Goal: Task Accomplishment & Management: Manage account settings

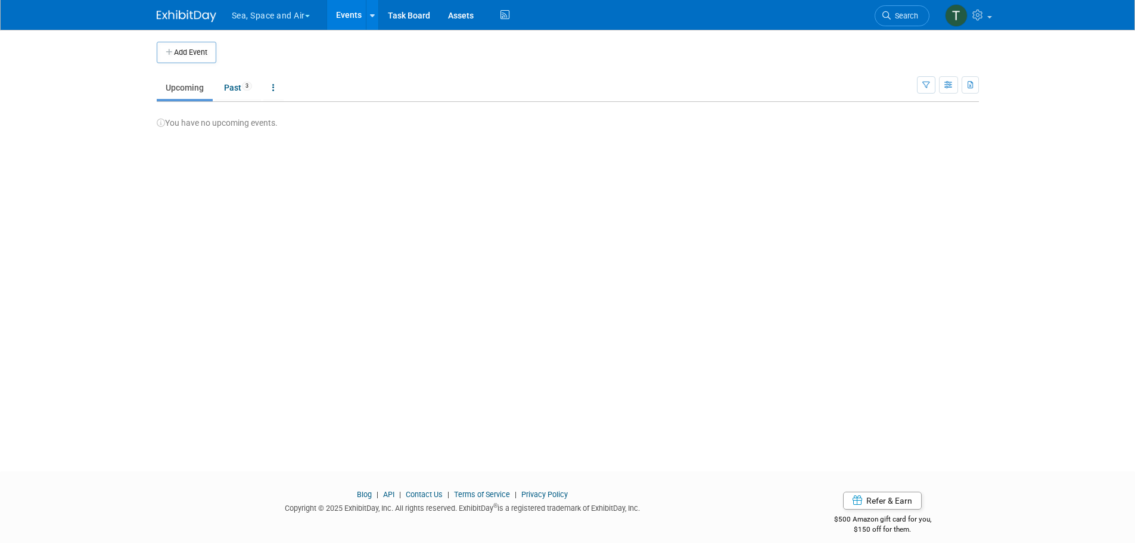
click at [278, 9] on button "Sea, Space and Air" at bounding box center [277, 13] width 94 height 26
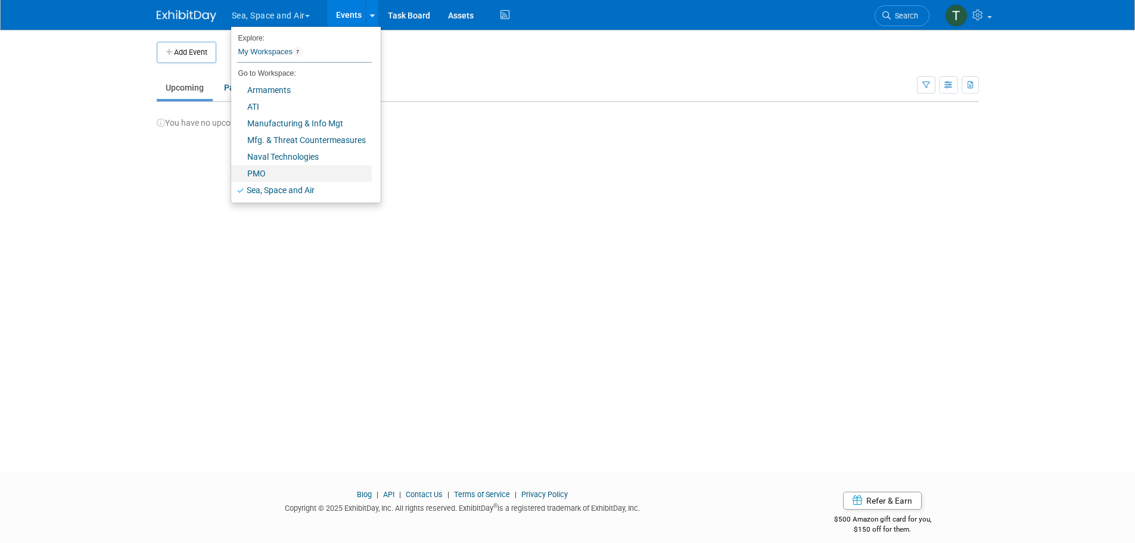
click at [259, 177] on link "PMO" at bounding box center [301, 173] width 141 height 17
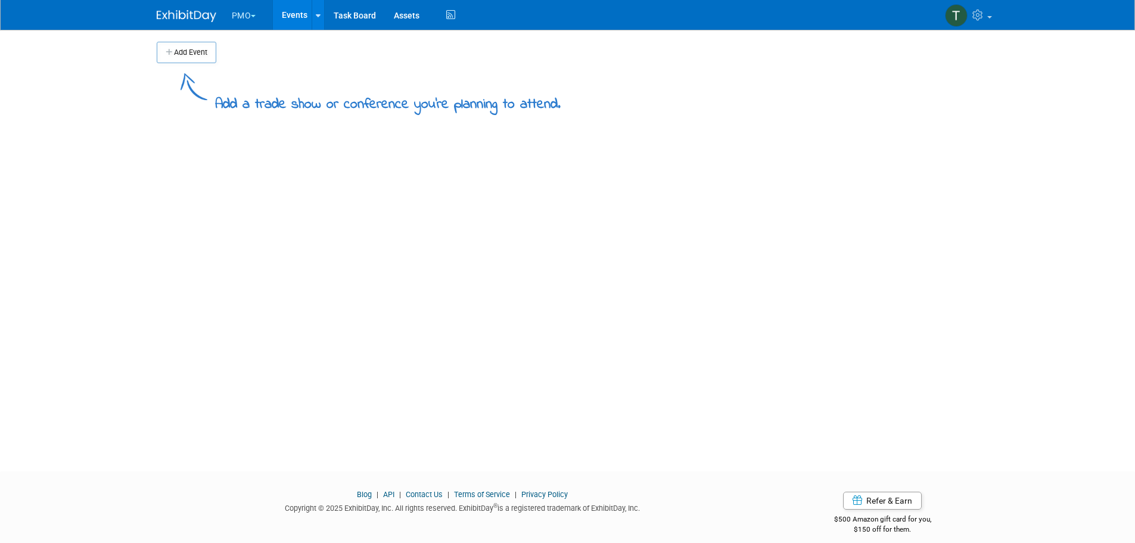
click at [169, 14] on img at bounding box center [187, 16] width 60 height 12
click at [403, 15] on link "Assets" at bounding box center [406, 15] width 43 height 30
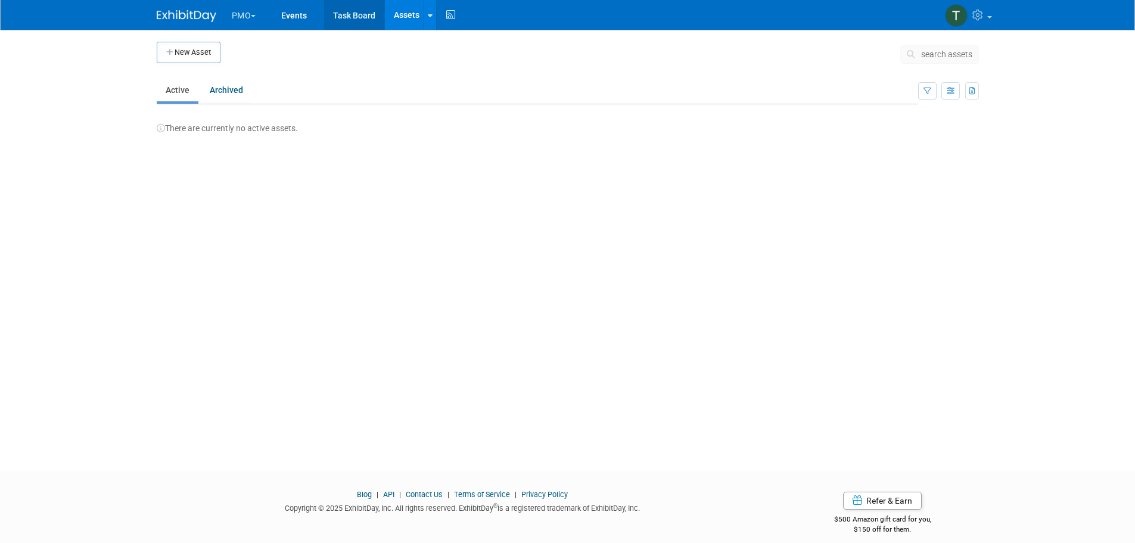
click at [348, 15] on link "Task Board" at bounding box center [354, 15] width 60 height 30
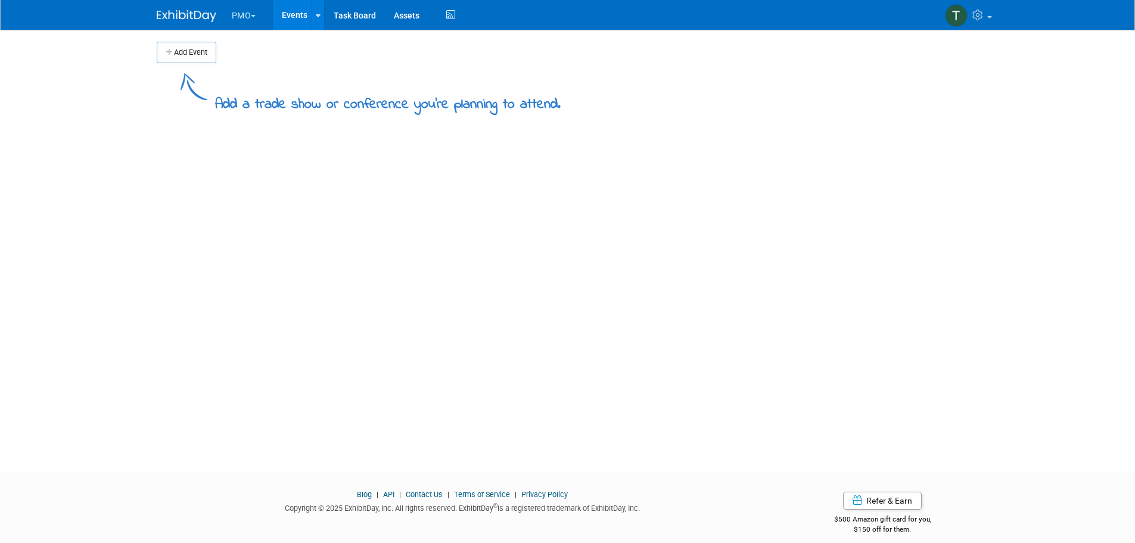
click at [175, 10] on img at bounding box center [187, 16] width 60 height 12
click at [957, 4] on img at bounding box center [956, 15] width 23 height 23
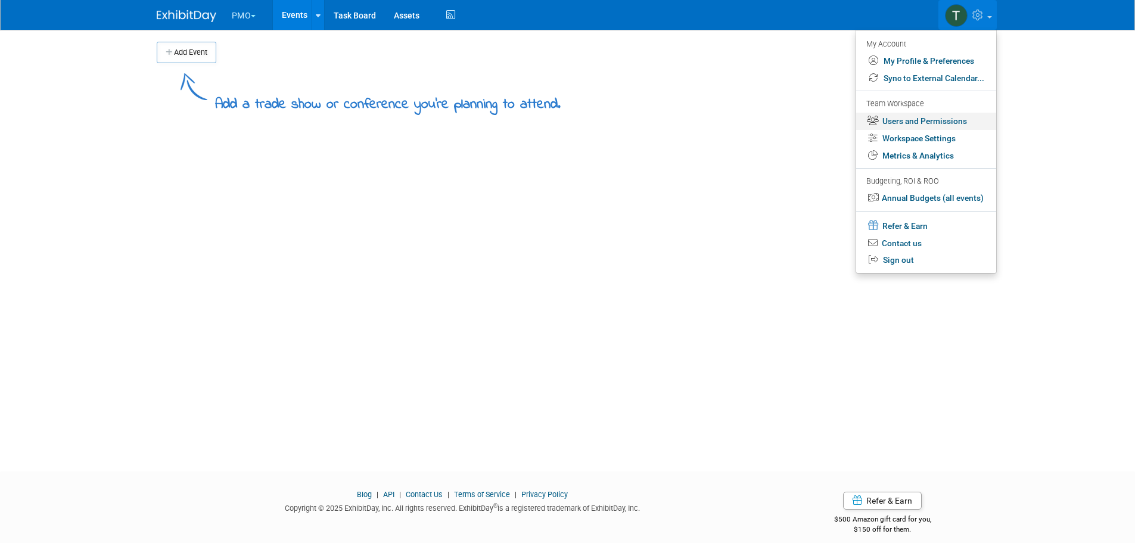
click at [937, 120] on link "Users and Permissions" at bounding box center [926, 121] width 140 height 17
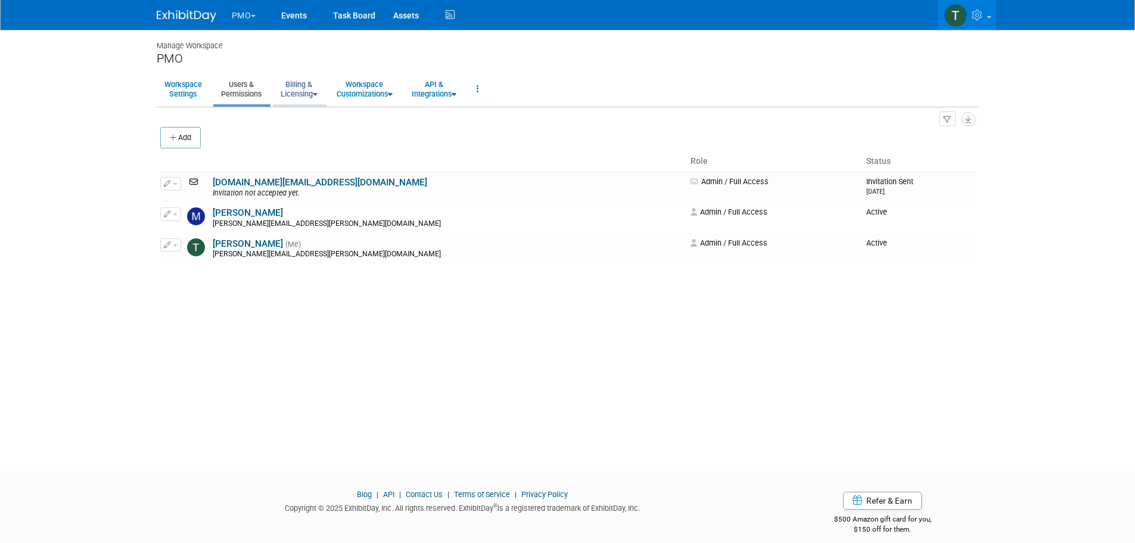
click at [307, 88] on link "Billing & Licensing" at bounding box center [299, 88] width 52 height 29
click at [295, 134] on link "Billing Information" at bounding box center [327, 134] width 108 height 18
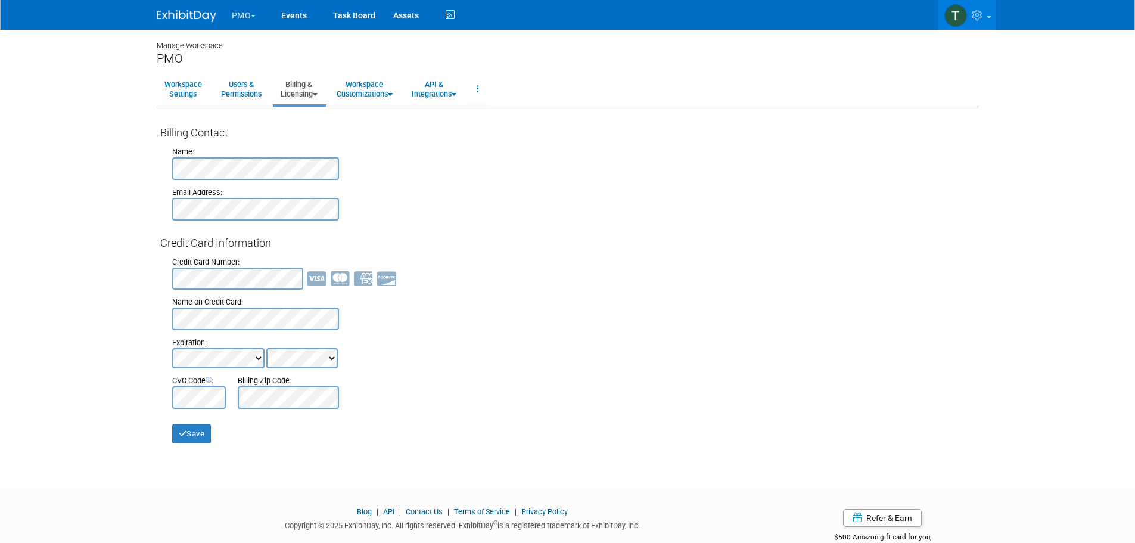
click at [300, 83] on link "Billing & Licensing" at bounding box center [299, 88] width 52 height 29
click at [324, 149] on link "Payment Receipts" at bounding box center [327, 151] width 108 height 18
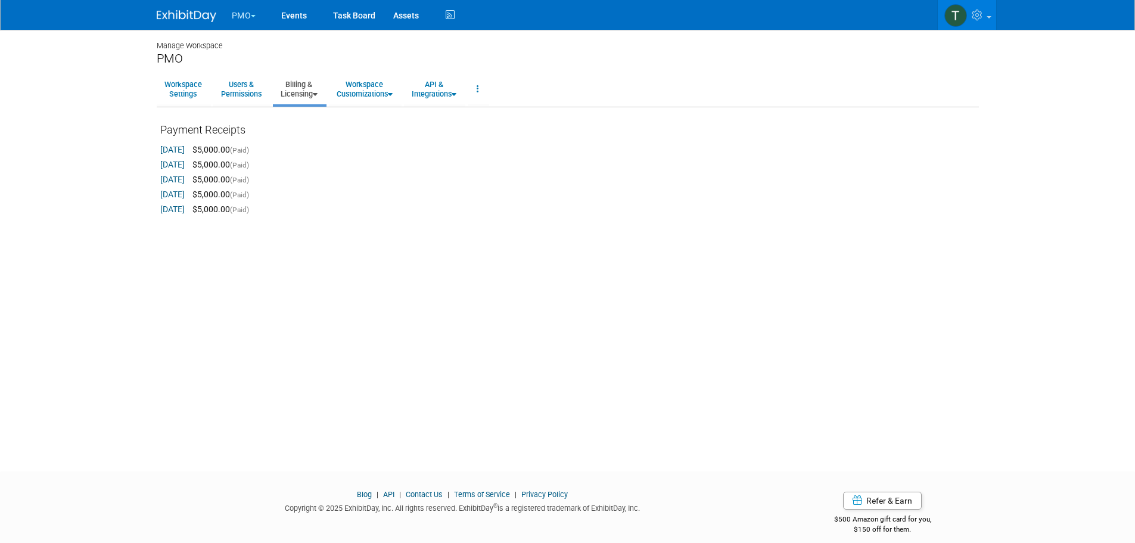
click at [303, 88] on link "Billing & Licensing" at bounding box center [299, 88] width 52 height 29
click at [312, 115] on link "Manage Plan / Subscription" at bounding box center [327, 116] width 108 height 18
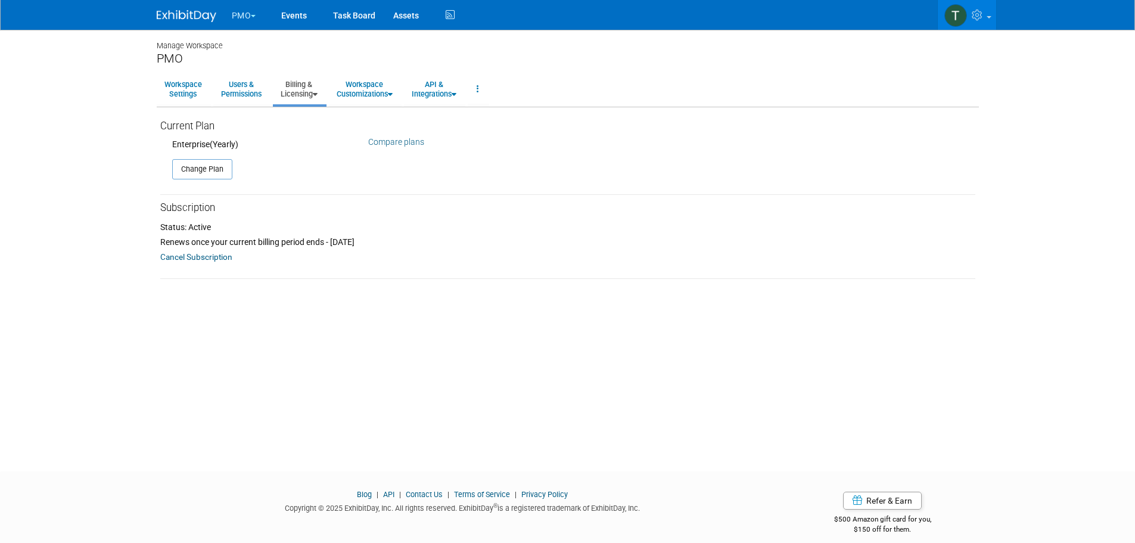
click at [308, 91] on link "Billing & Licensing" at bounding box center [299, 88] width 52 height 29
click at [183, 88] on link "Workspace Settings" at bounding box center [183, 88] width 53 height 29
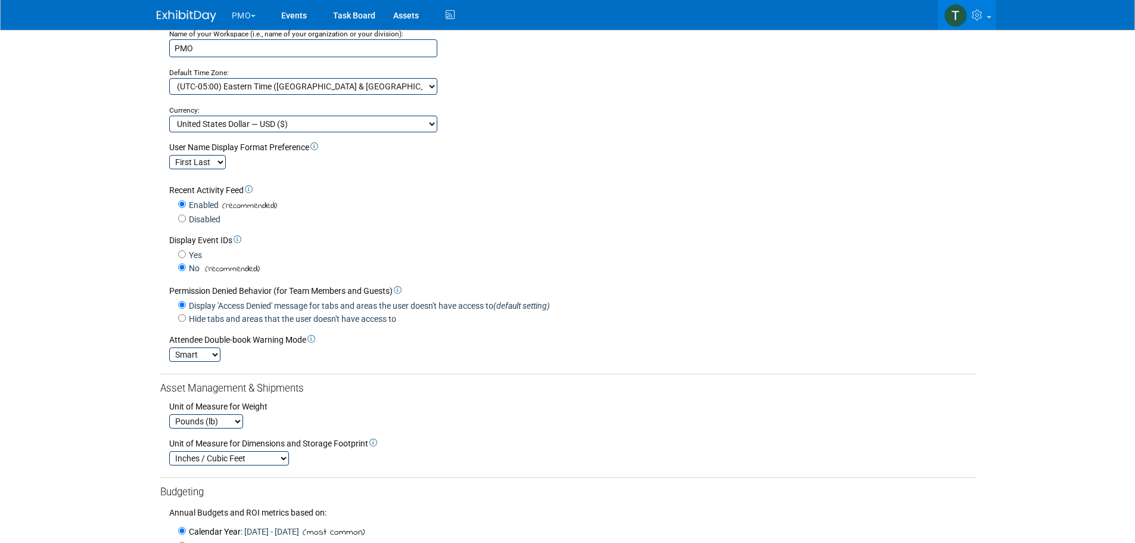
scroll to position [291, 0]
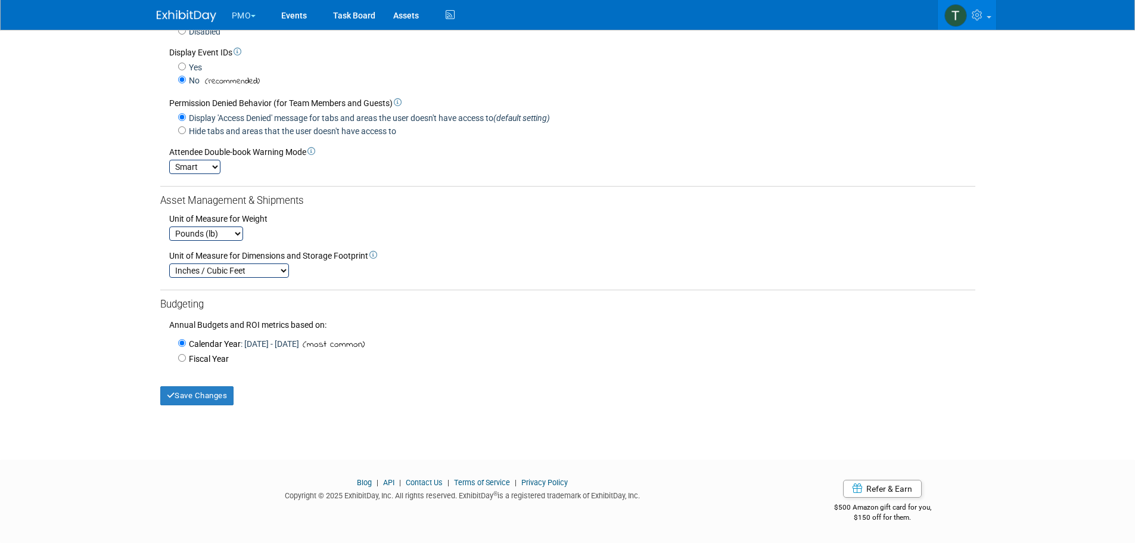
click at [435, 480] on link "Contact Us" at bounding box center [424, 482] width 37 height 9
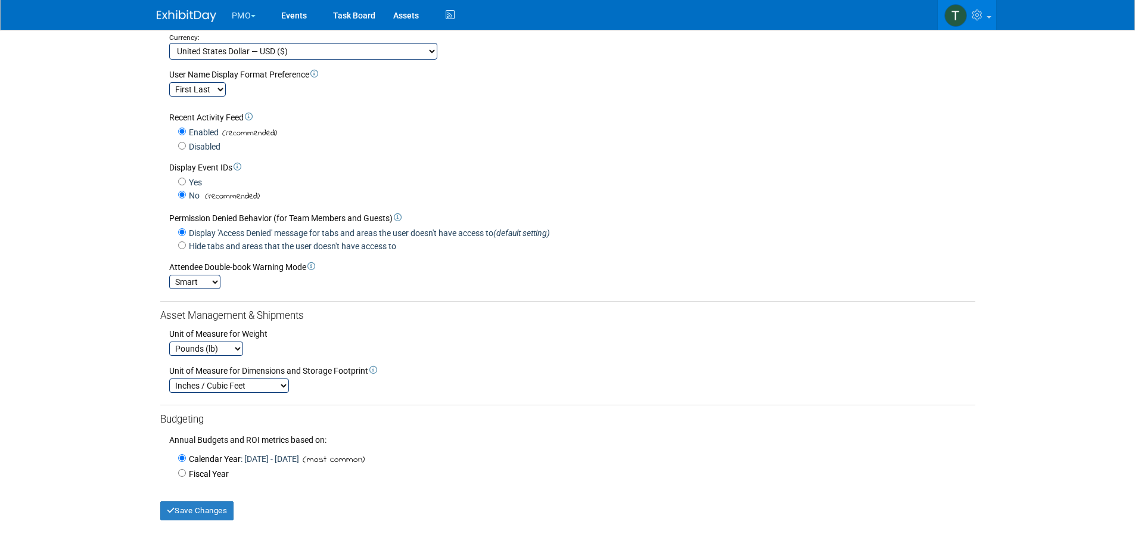
scroll to position [0, 0]
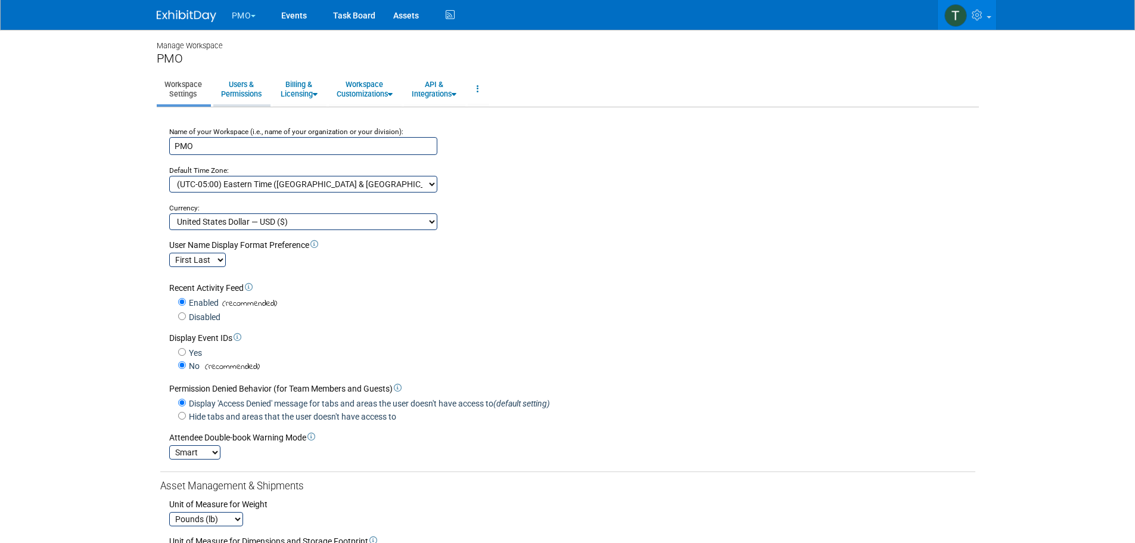
click at [246, 88] on link "Users & Permissions" at bounding box center [241, 88] width 56 height 29
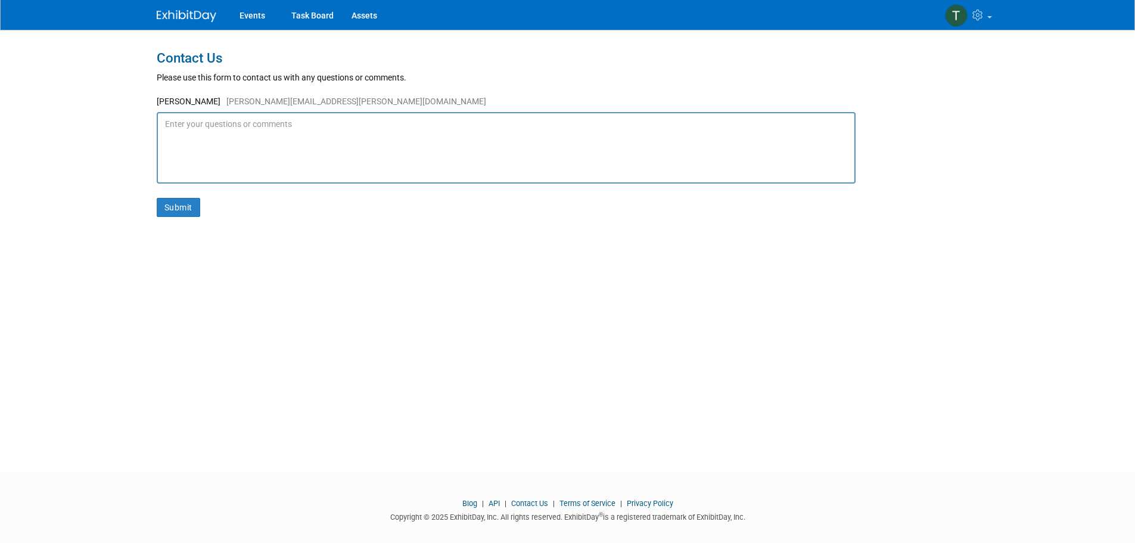
click at [170, 120] on textarea at bounding box center [506, 147] width 699 height 71
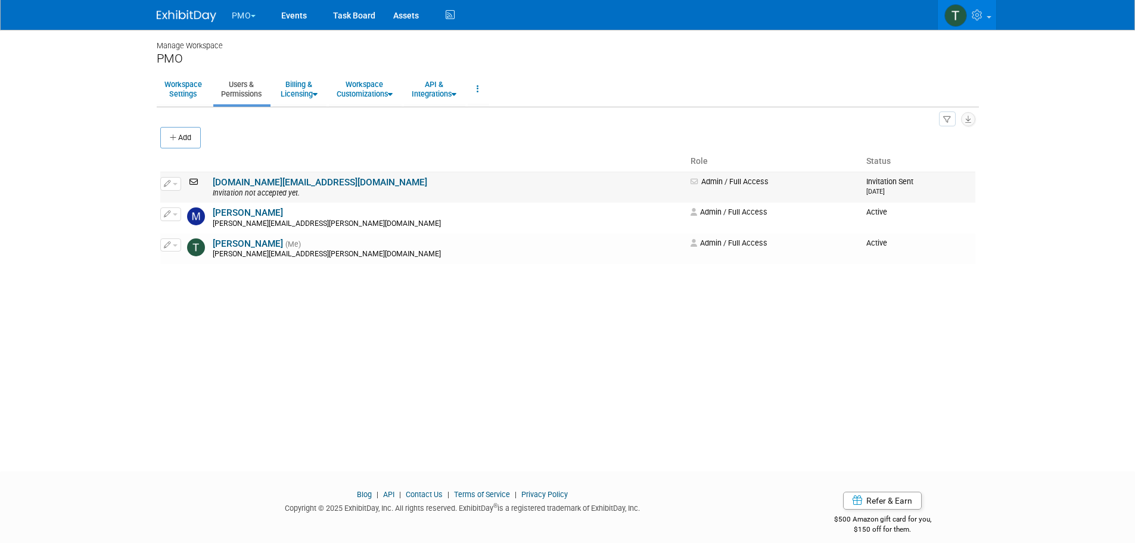
click at [236, 181] on link "[DOMAIN_NAME][EMAIL_ADDRESS][DOMAIN_NAME]" at bounding box center [320, 182] width 214 height 11
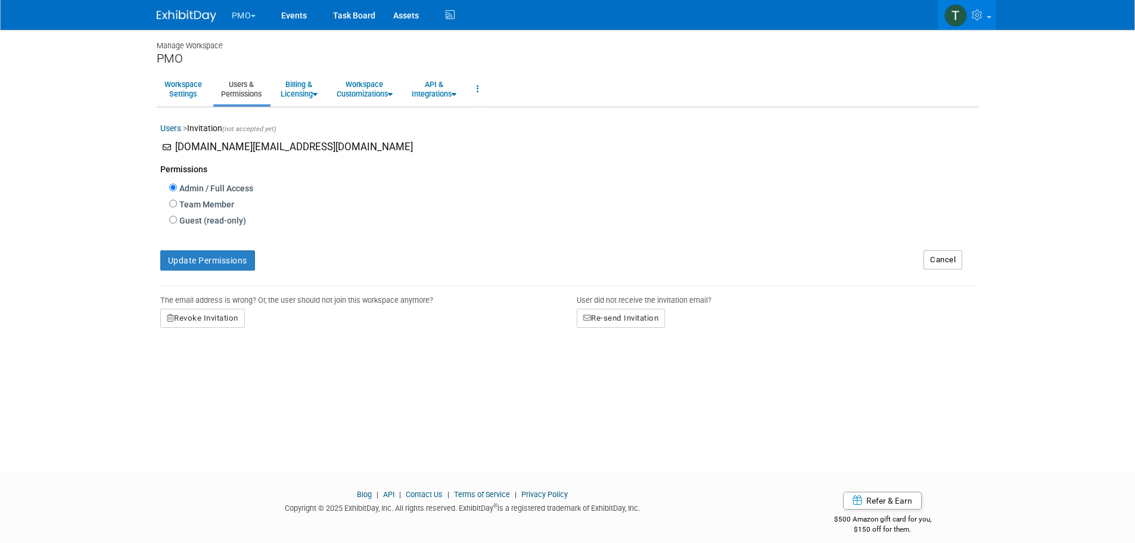
click at [249, 96] on link "Users & Permissions" at bounding box center [241, 88] width 56 height 29
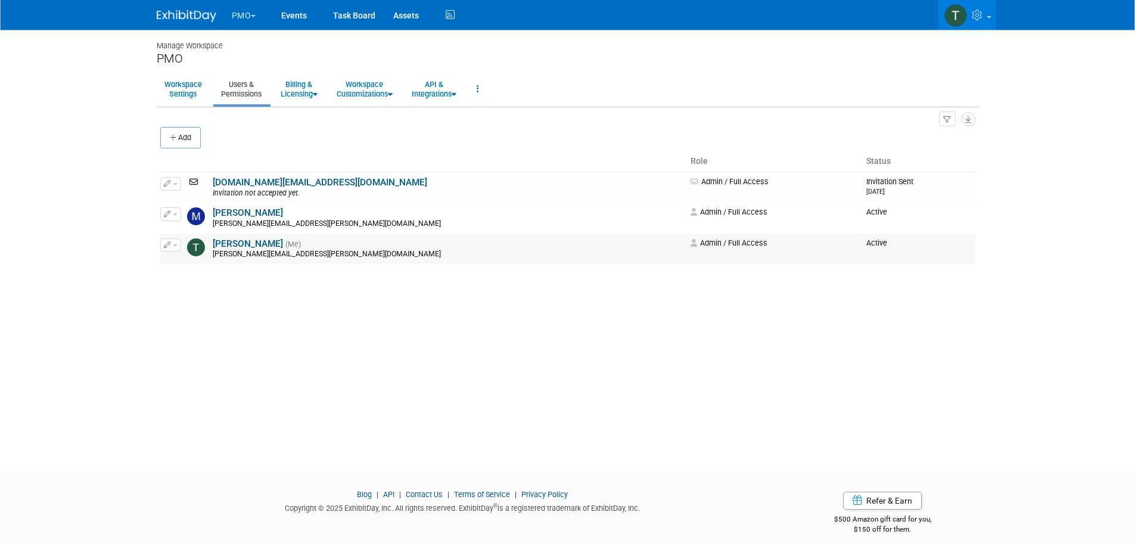
click at [261, 241] on link "Tracy Schwerin" at bounding box center [248, 243] width 70 height 11
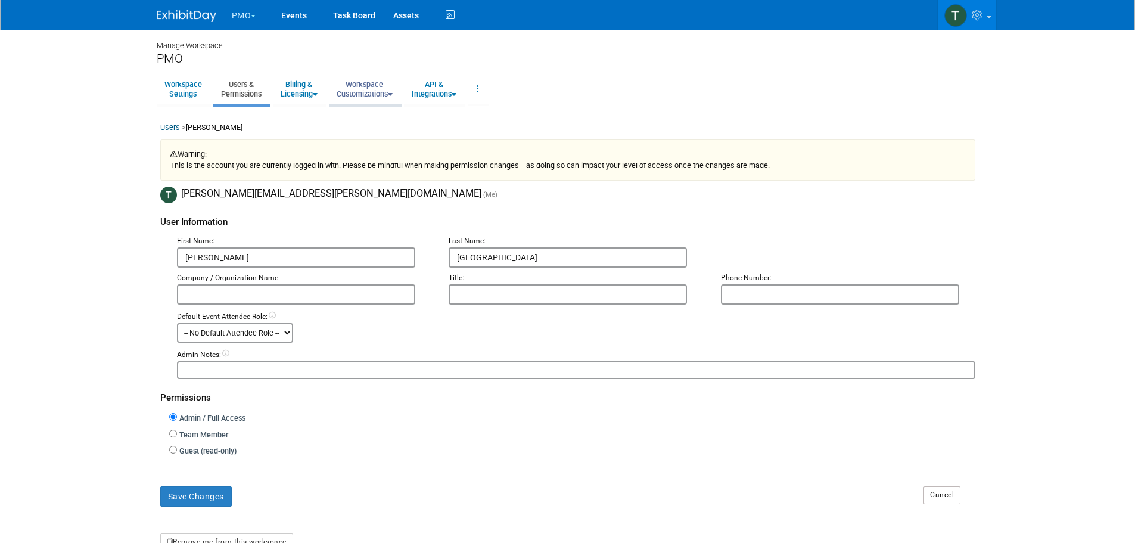
click at [381, 92] on link "Workspace Customizations" at bounding box center [364, 88] width 71 height 29
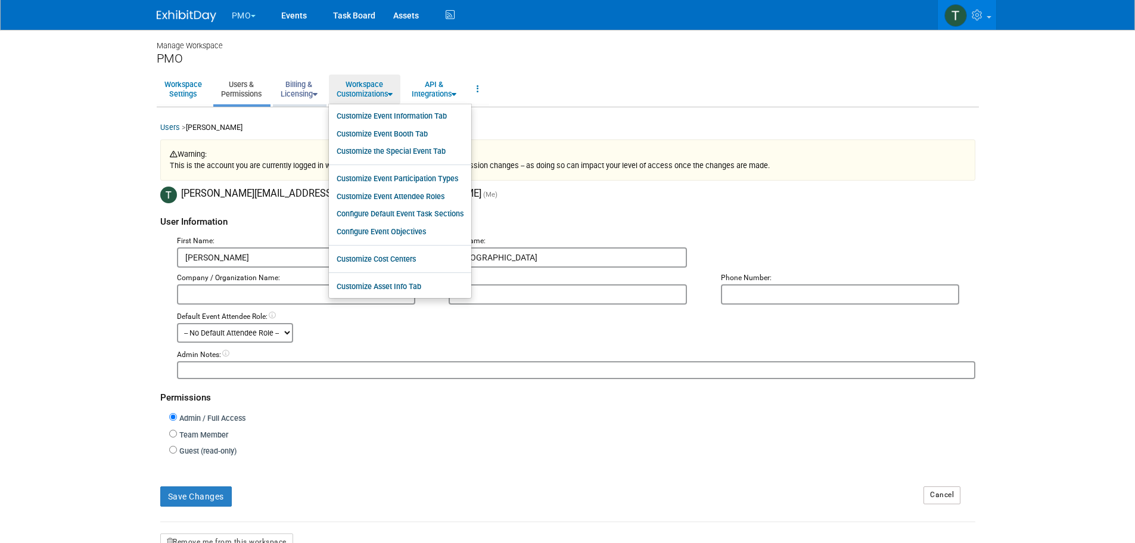
click at [301, 92] on link "Billing & Licensing" at bounding box center [299, 88] width 52 height 29
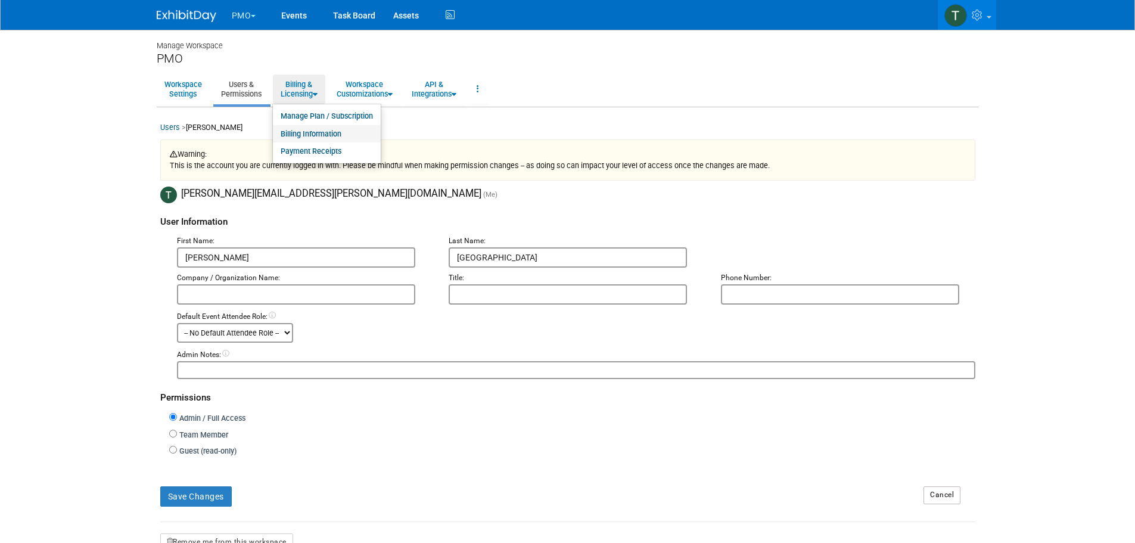
click at [319, 131] on link "Billing Information" at bounding box center [327, 134] width 108 height 18
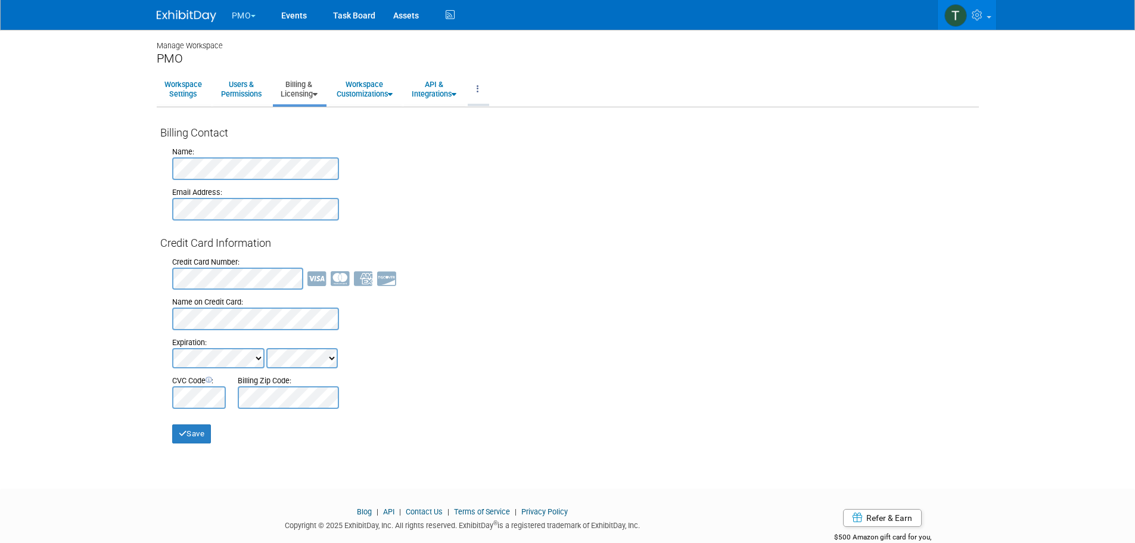
click at [484, 82] on link at bounding box center [478, 88] width 20 height 29
click at [369, 92] on link "Workspace Customizations" at bounding box center [364, 88] width 71 height 29
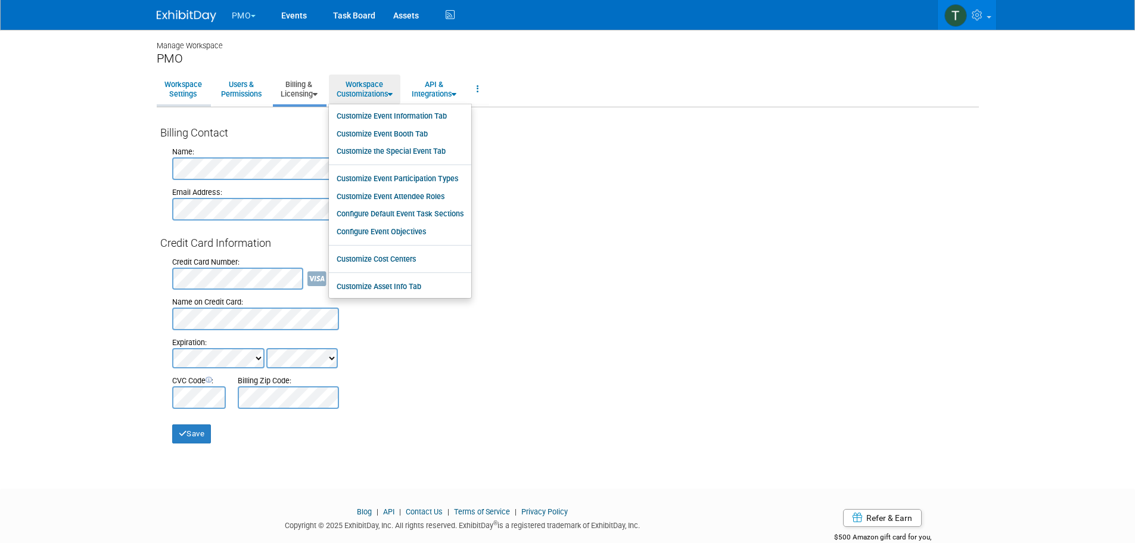
click at [180, 89] on link "Workspace Settings" at bounding box center [183, 88] width 53 height 29
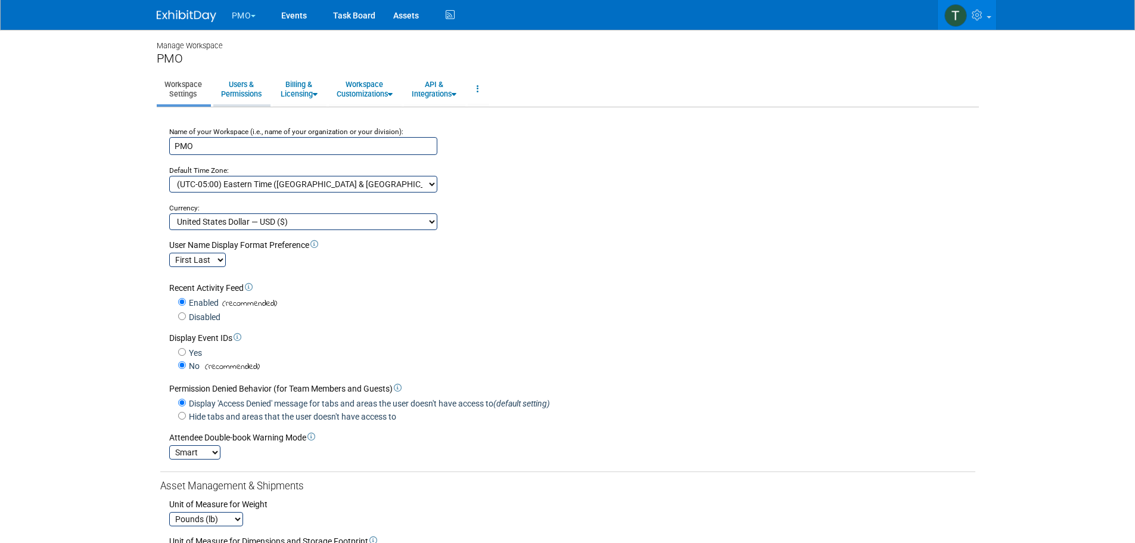
click at [247, 90] on link "Users & Permissions" at bounding box center [241, 88] width 56 height 29
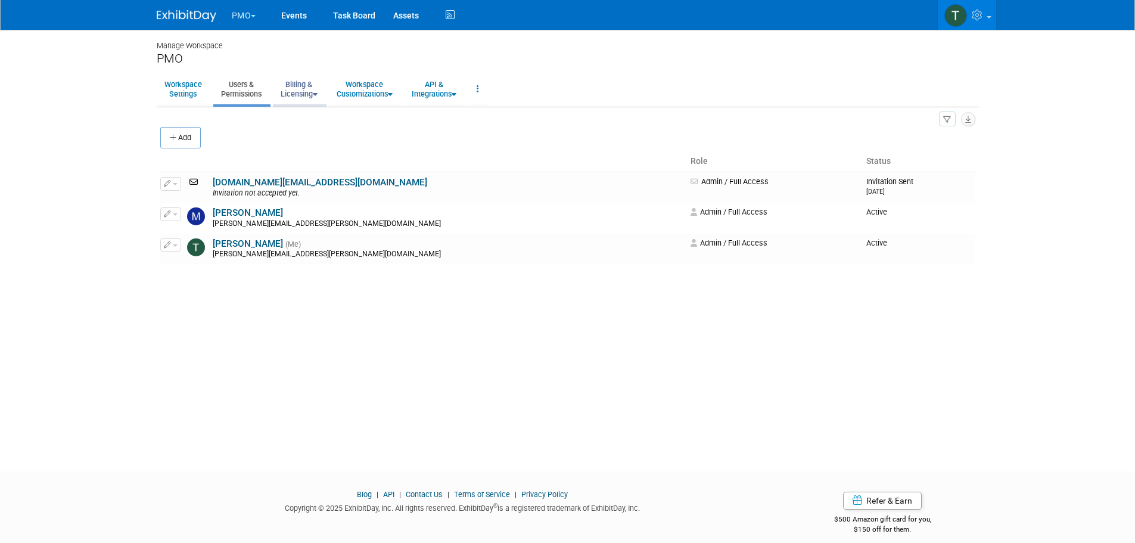
click at [295, 93] on link "Billing & Licensing" at bounding box center [299, 88] width 52 height 29
click at [226, 238] on link "[PERSON_NAME]" at bounding box center [248, 243] width 70 height 11
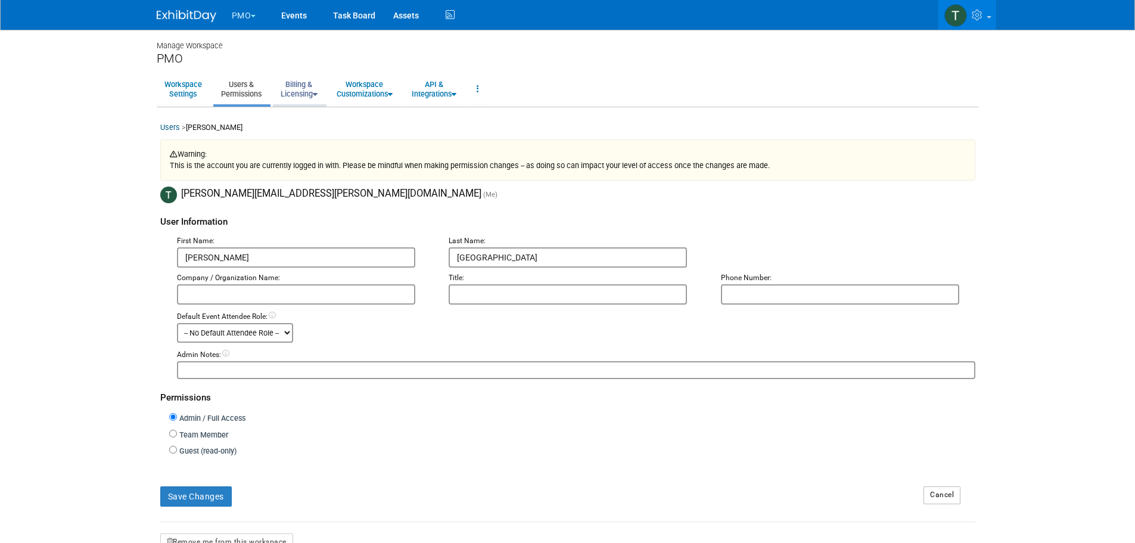
click at [291, 85] on link "Billing & Licensing" at bounding box center [299, 88] width 52 height 29
click at [311, 113] on link "Manage Plan / Subscription" at bounding box center [327, 116] width 108 height 18
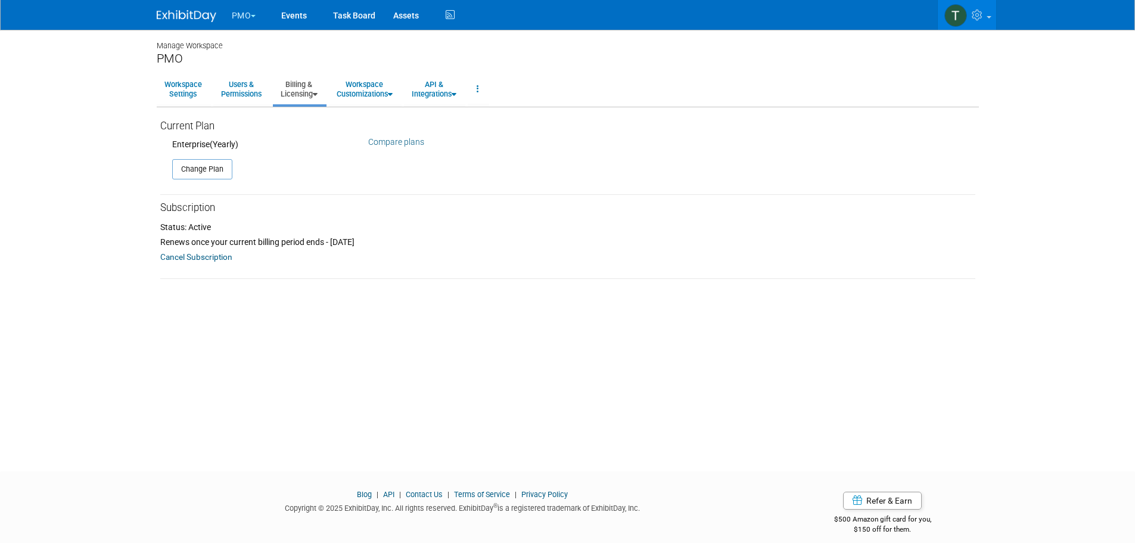
click at [308, 85] on link "Billing & Licensing" at bounding box center [299, 88] width 52 height 29
click at [304, 136] on link "Billing Information" at bounding box center [327, 134] width 108 height 18
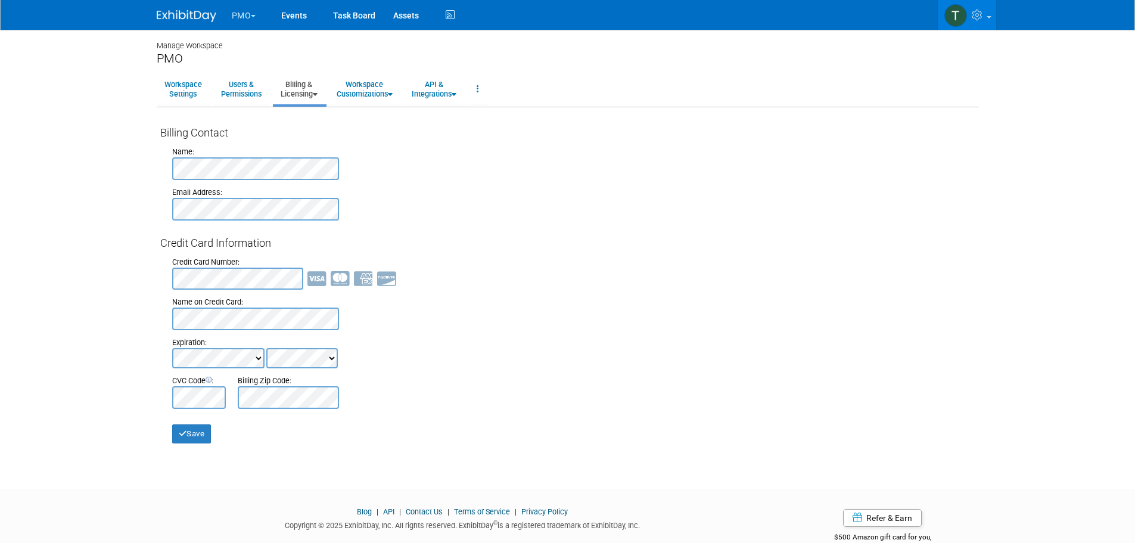
click at [421, 510] on link "Contact Us" at bounding box center [424, 511] width 37 height 9
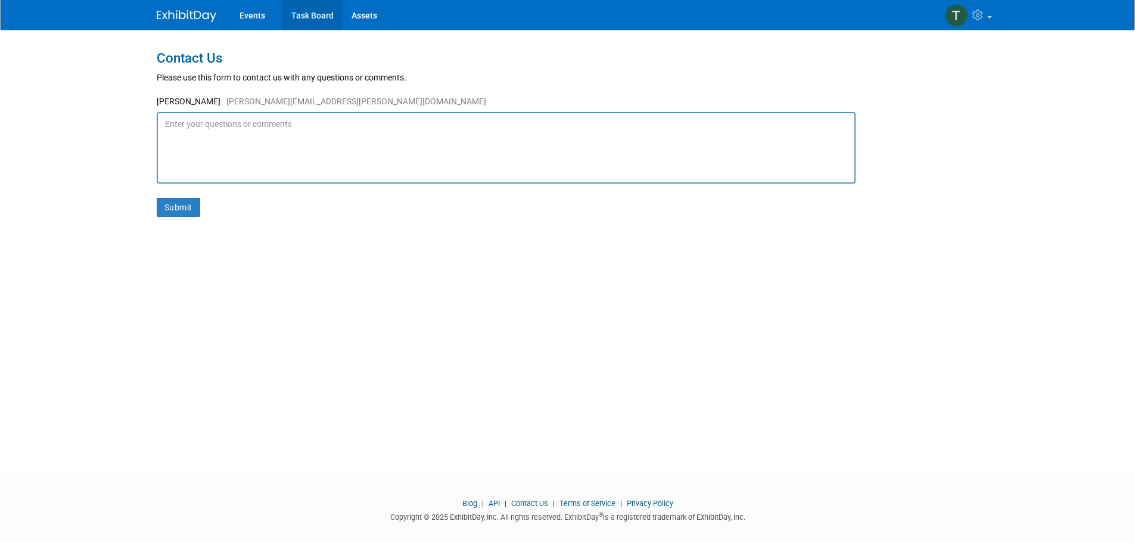
click at [312, 15] on link "Task Board" at bounding box center [312, 15] width 60 height 30
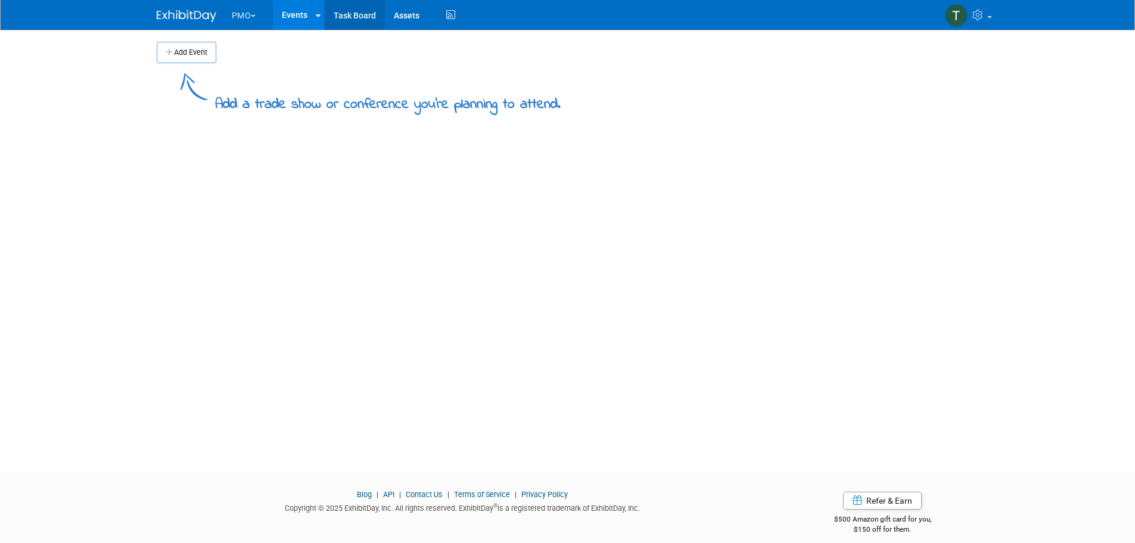
click at [356, 13] on link "Task Board" at bounding box center [355, 15] width 60 height 30
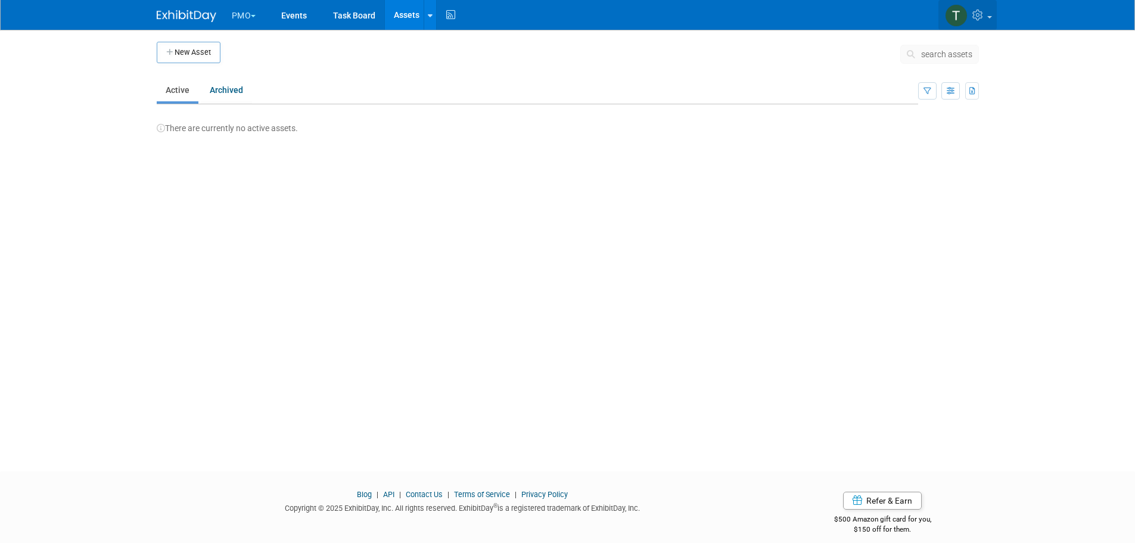
click at [958, 19] on img at bounding box center [956, 15] width 23 height 23
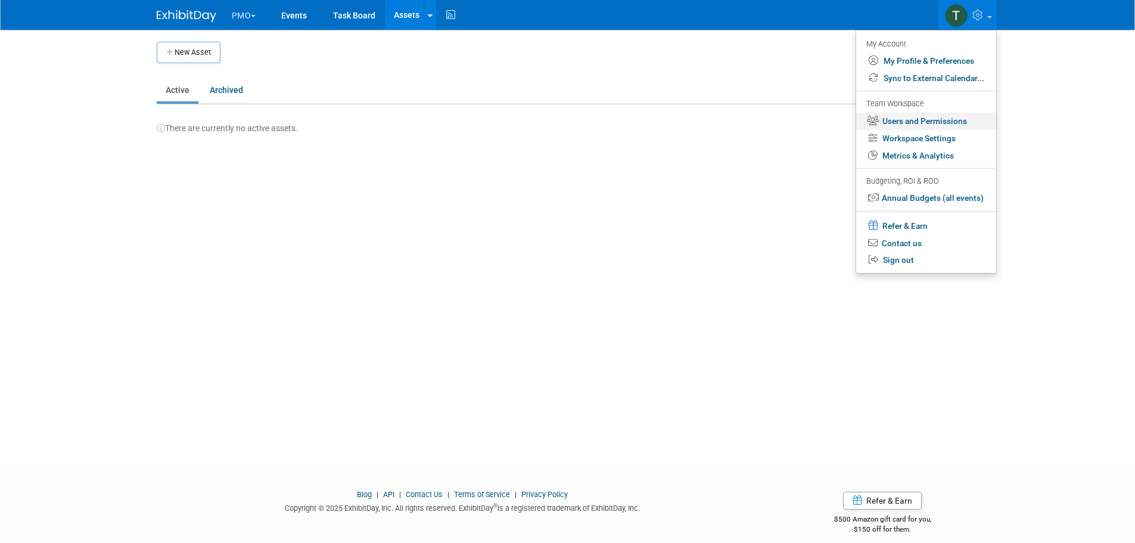
click at [921, 119] on link "Users and Permissions" at bounding box center [926, 121] width 140 height 17
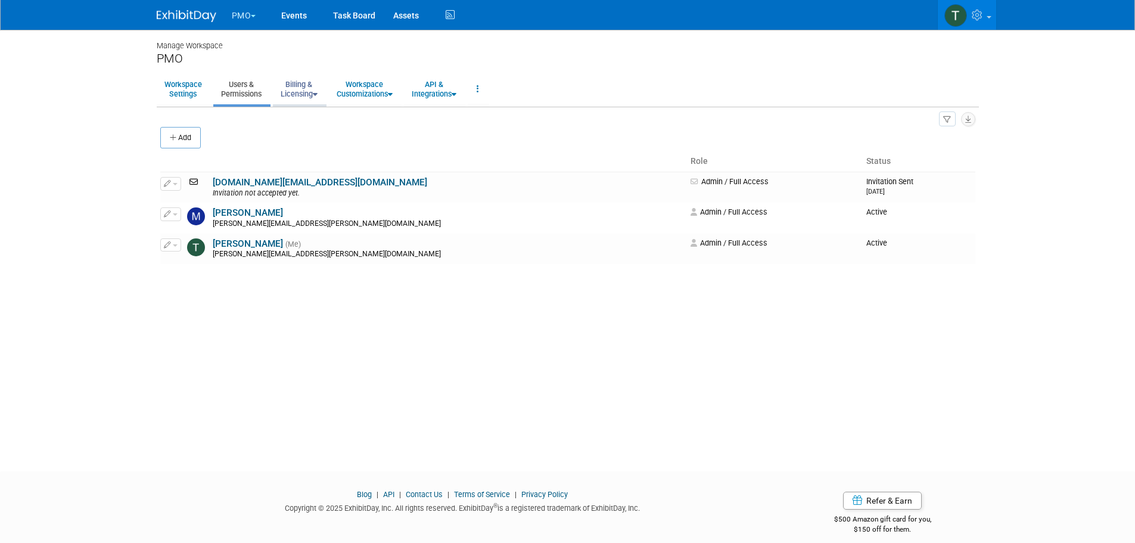
click at [296, 89] on link "Billing & Licensing" at bounding box center [299, 88] width 52 height 29
click at [318, 149] on link "Payment Receipts" at bounding box center [327, 151] width 108 height 18
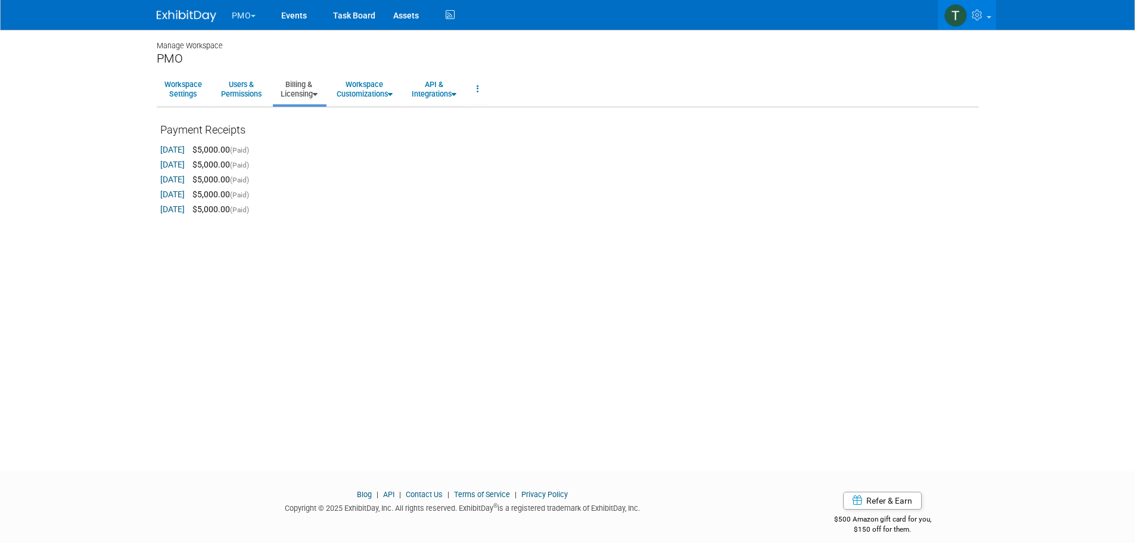
click at [182, 145] on link "[DATE]" at bounding box center [172, 150] width 24 height 10
click at [300, 88] on link "Billing & Licensing" at bounding box center [299, 88] width 52 height 29
click at [319, 129] on link "Billing Information" at bounding box center [327, 134] width 108 height 18
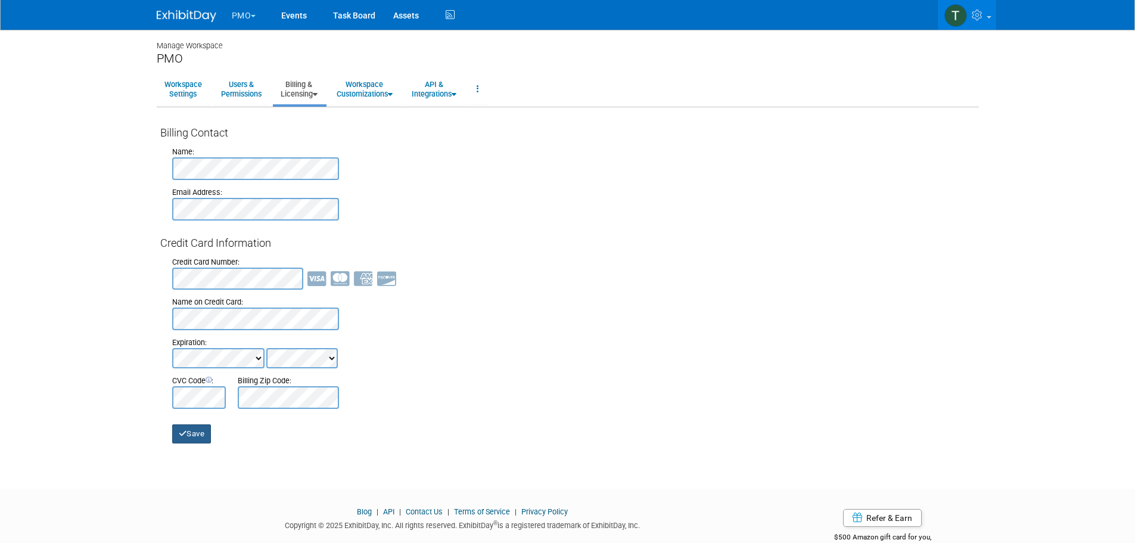
click at [183, 432] on icon "submit" at bounding box center [183, 433] width 8 height 8
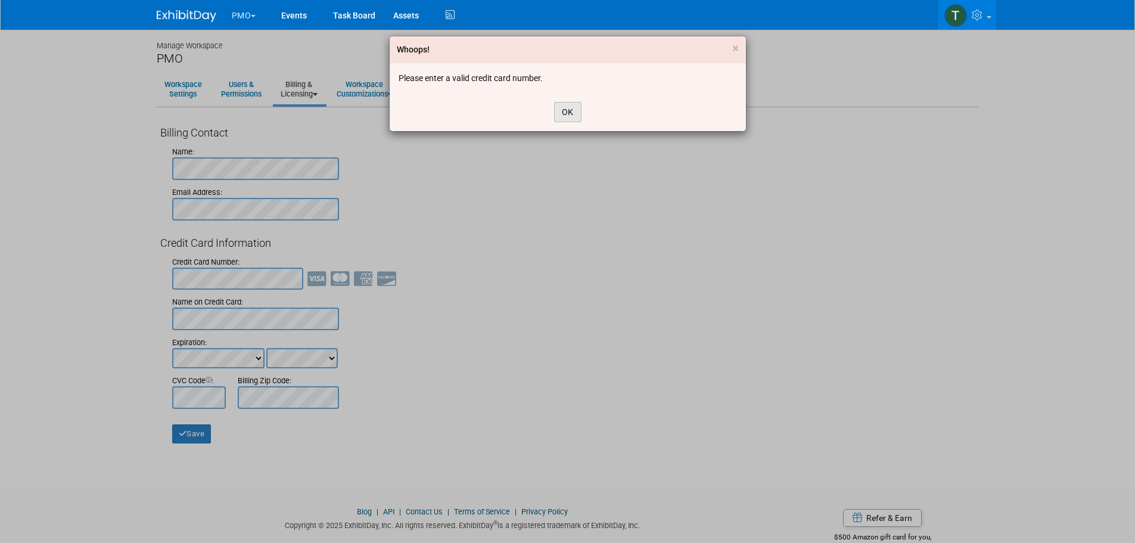
click at [565, 116] on button "OK" at bounding box center [567, 112] width 27 height 20
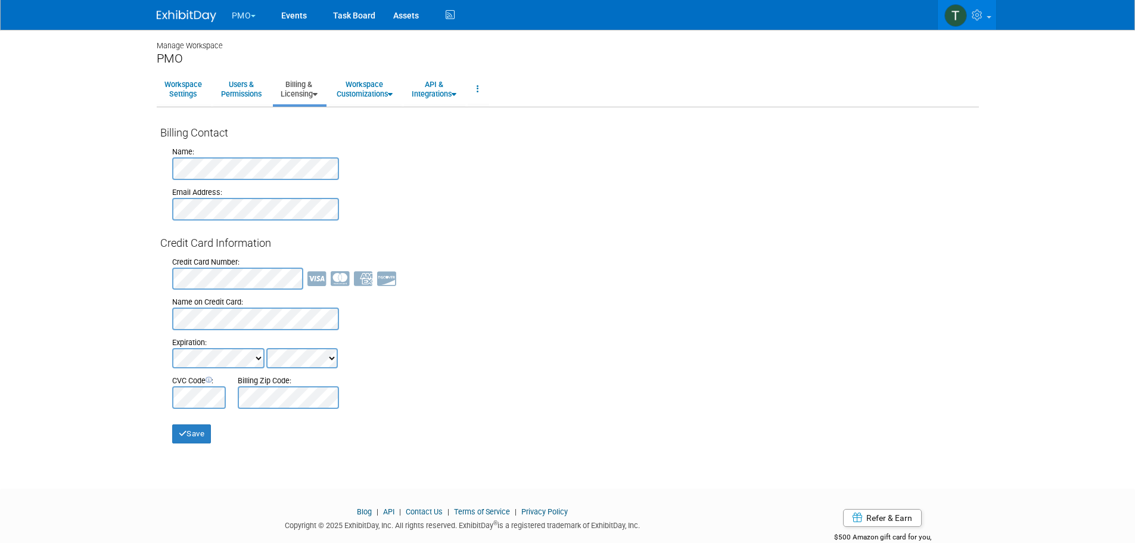
click at [139, 283] on body "PMO Explore: My Workspaces 7 Go to Workspace:" at bounding box center [567, 271] width 1135 height 543
click at [194, 430] on button "Save" at bounding box center [191, 433] width 39 height 19
